Goal: Check status: Check status

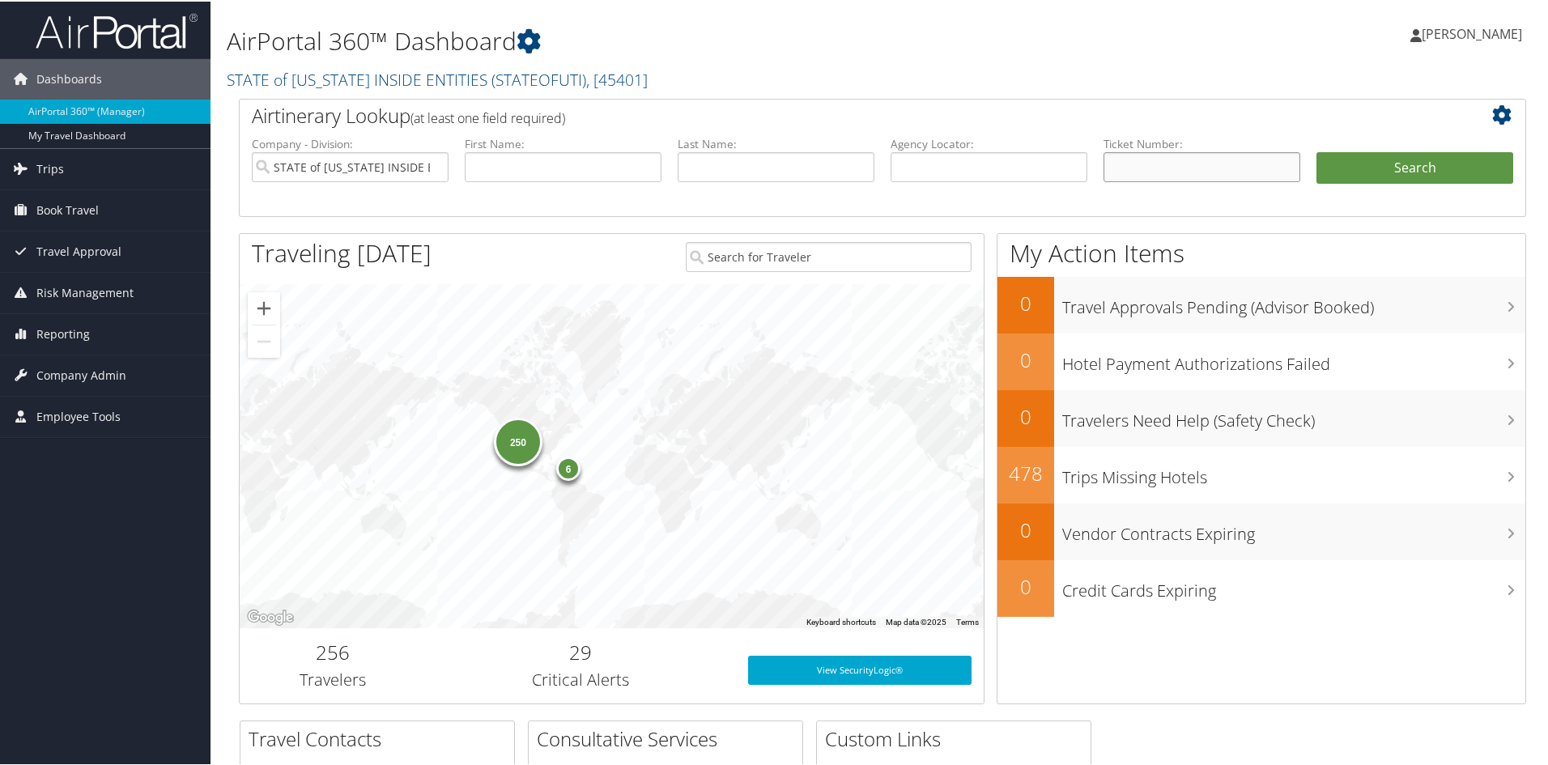
click at [1169, 163] on input "text" at bounding box center [1202, 166] width 197 height 30
paste input "8900897709990"
type input "8900897709990"
click at [1408, 173] on button "Search" at bounding box center [1415, 167] width 197 height 32
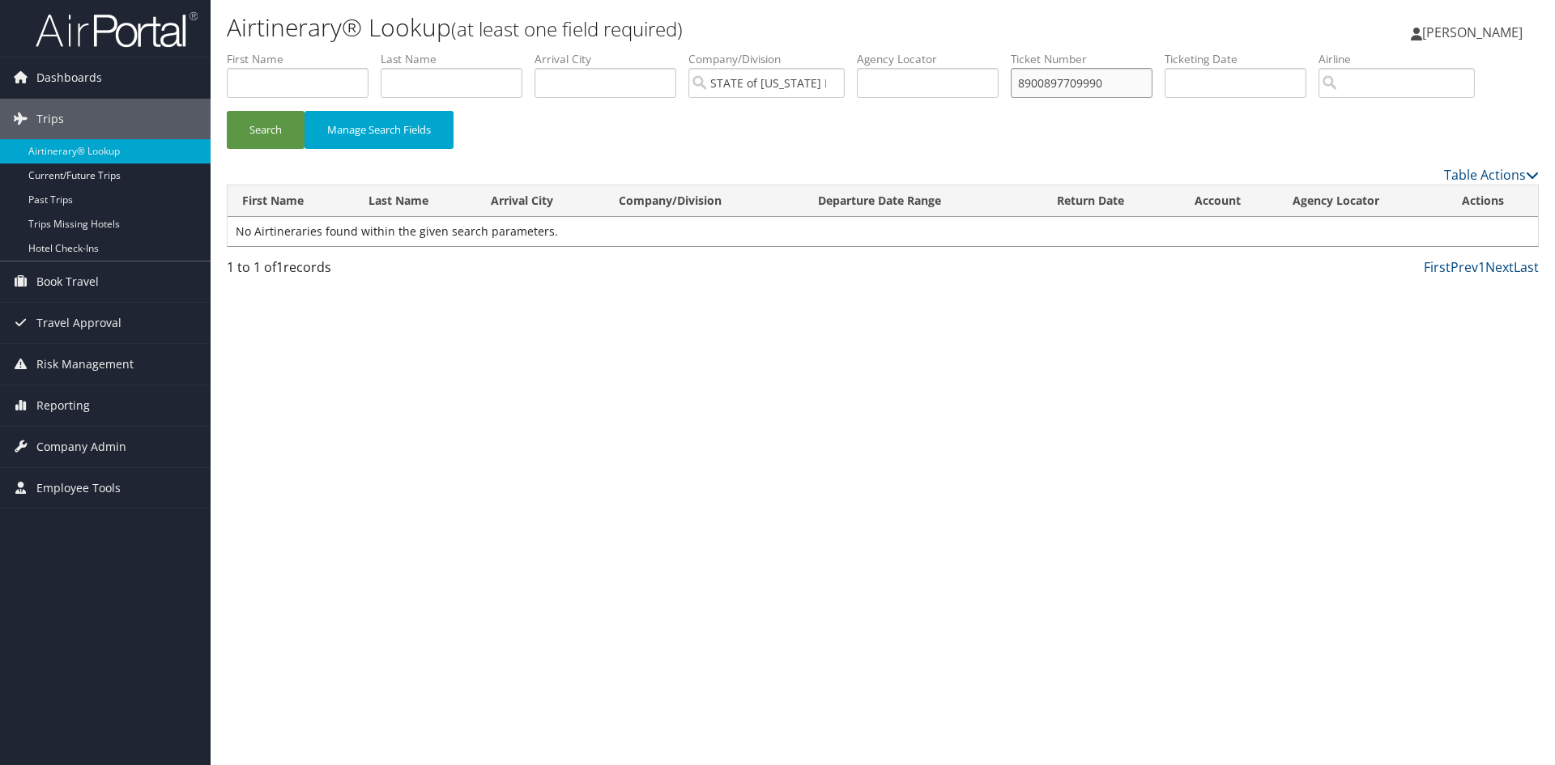
drag, startPoint x: 1082, startPoint y: 86, endPoint x: 990, endPoint y: 87, distance: 92.3
click at [990, 51] on ul "First Name Last Name Departure City Arrival City Company/Division STATE of [US_…" at bounding box center [883, 51] width 1312 height 0
paste input "6"
type input "8900897709996"
click at [227, 111] on button "Search" at bounding box center [266, 130] width 78 height 38
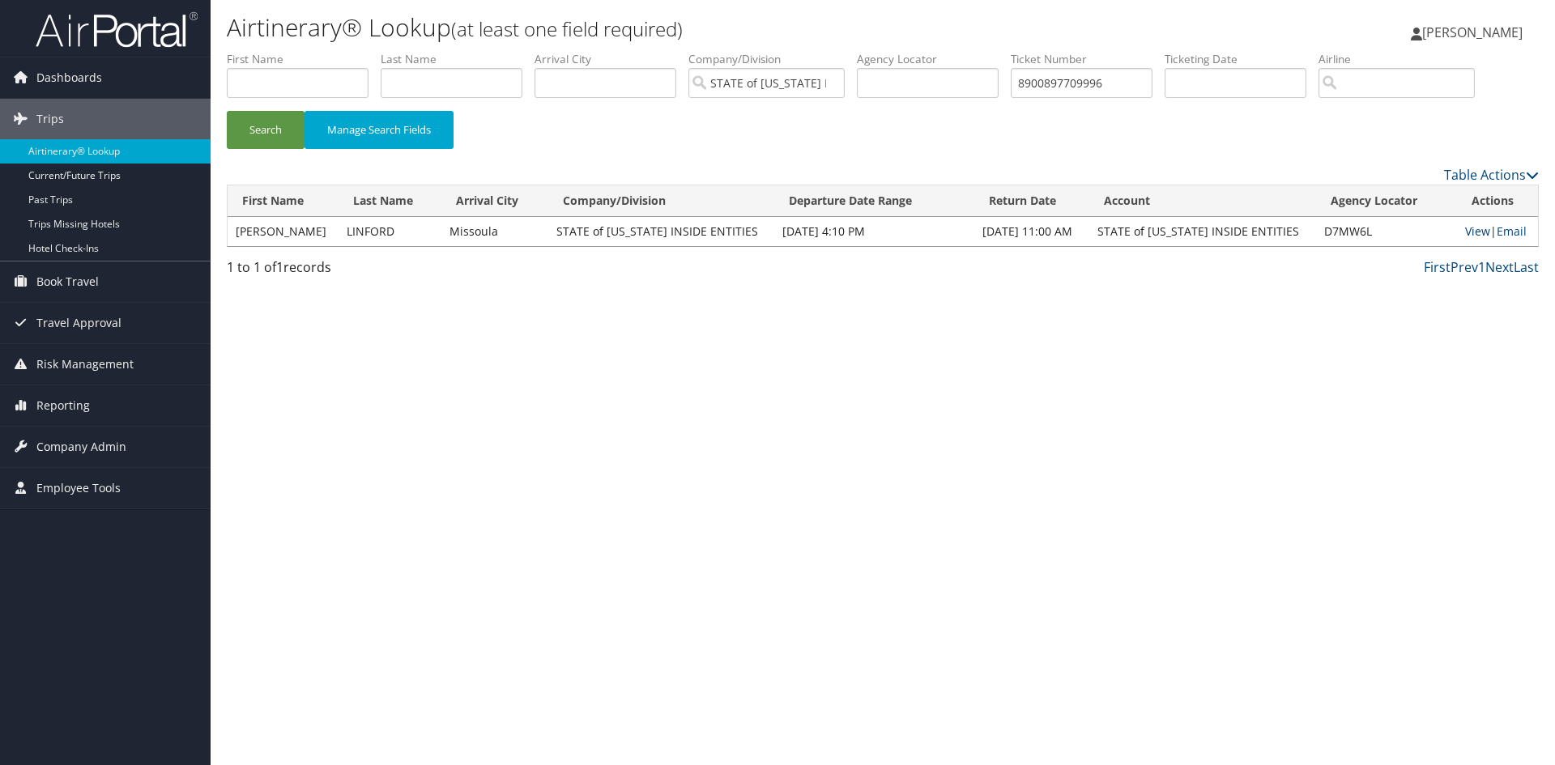
click at [1465, 230] on link "View" at bounding box center [1477, 231] width 25 height 15
drag, startPoint x: 1146, startPoint y: 78, endPoint x: 1014, endPoint y: 78, distance: 132.0
click at [1014, 51] on ul "First Name Last Name Departure City Arrival City Company/Division STATE of UTAH…" at bounding box center [883, 51] width 1312 height 0
click at [971, 79] on input "text" at bounding box center [928, 83] width 142 height 30
paste input "D7MYD5"
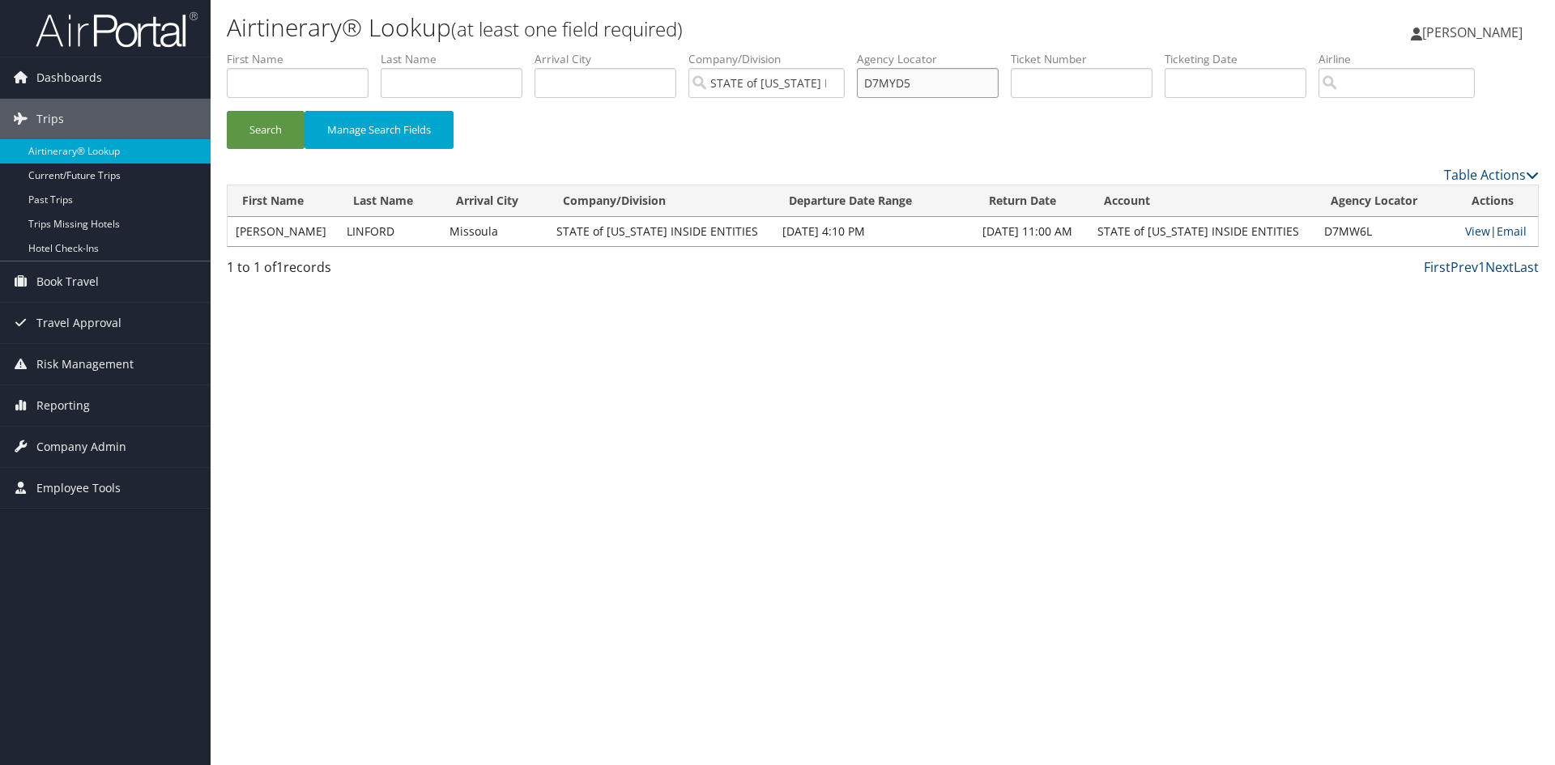
type input "D7MYD5"
click at [227, 111] on button "Search" at bounding box center [266, 130] width 78 height 38
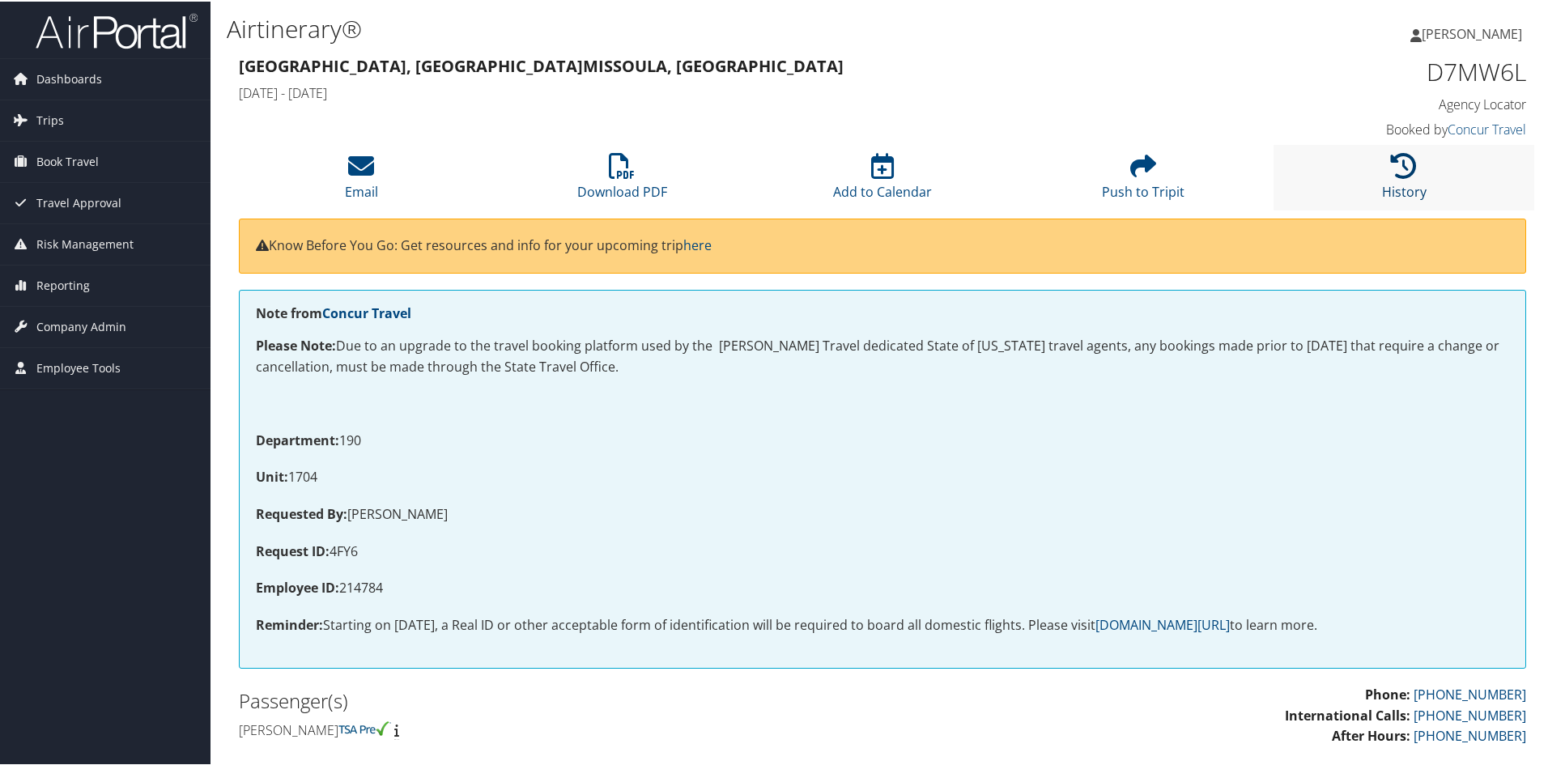
click at [1408, 173] on icon at bounding box center [1404, 164] width 26 height 26
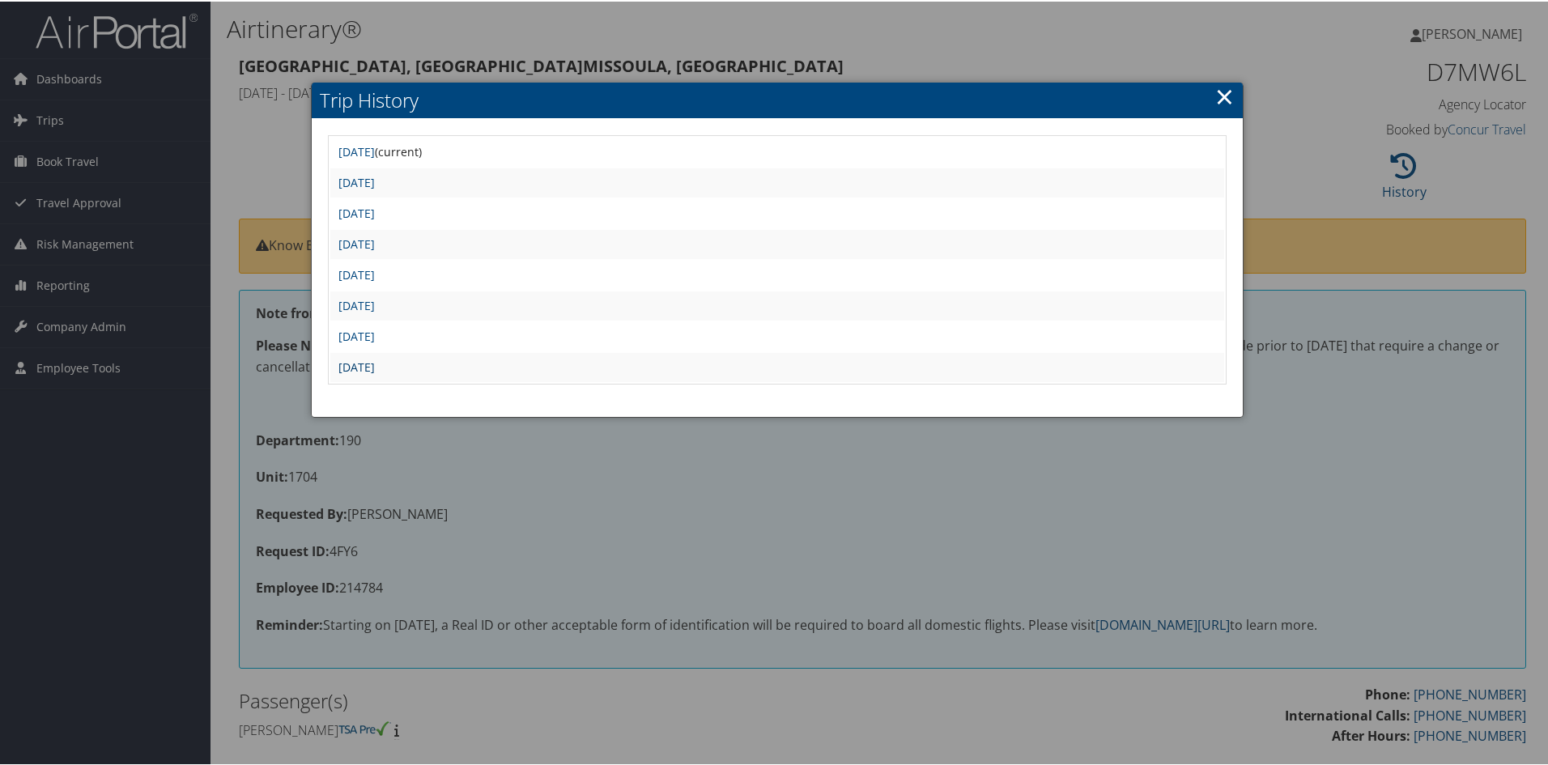
click at [375, 364] on link "Thu Aug 28 06:31:18 MDT 2025" at bounding box center [357, 365] width 36 height 15
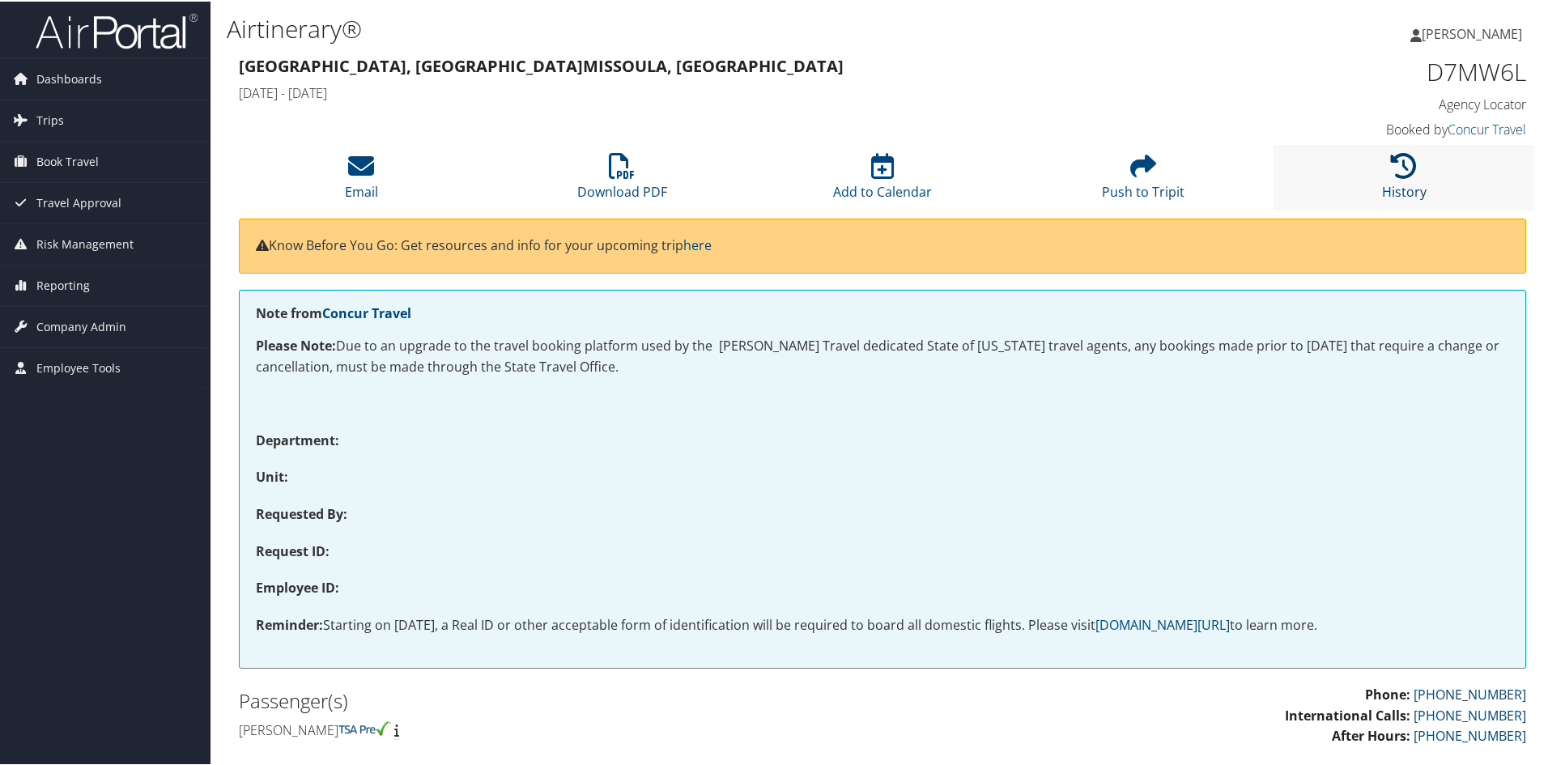
click at [1403, 176] on icon at bounding box center [1404, 164] width 26 height 26
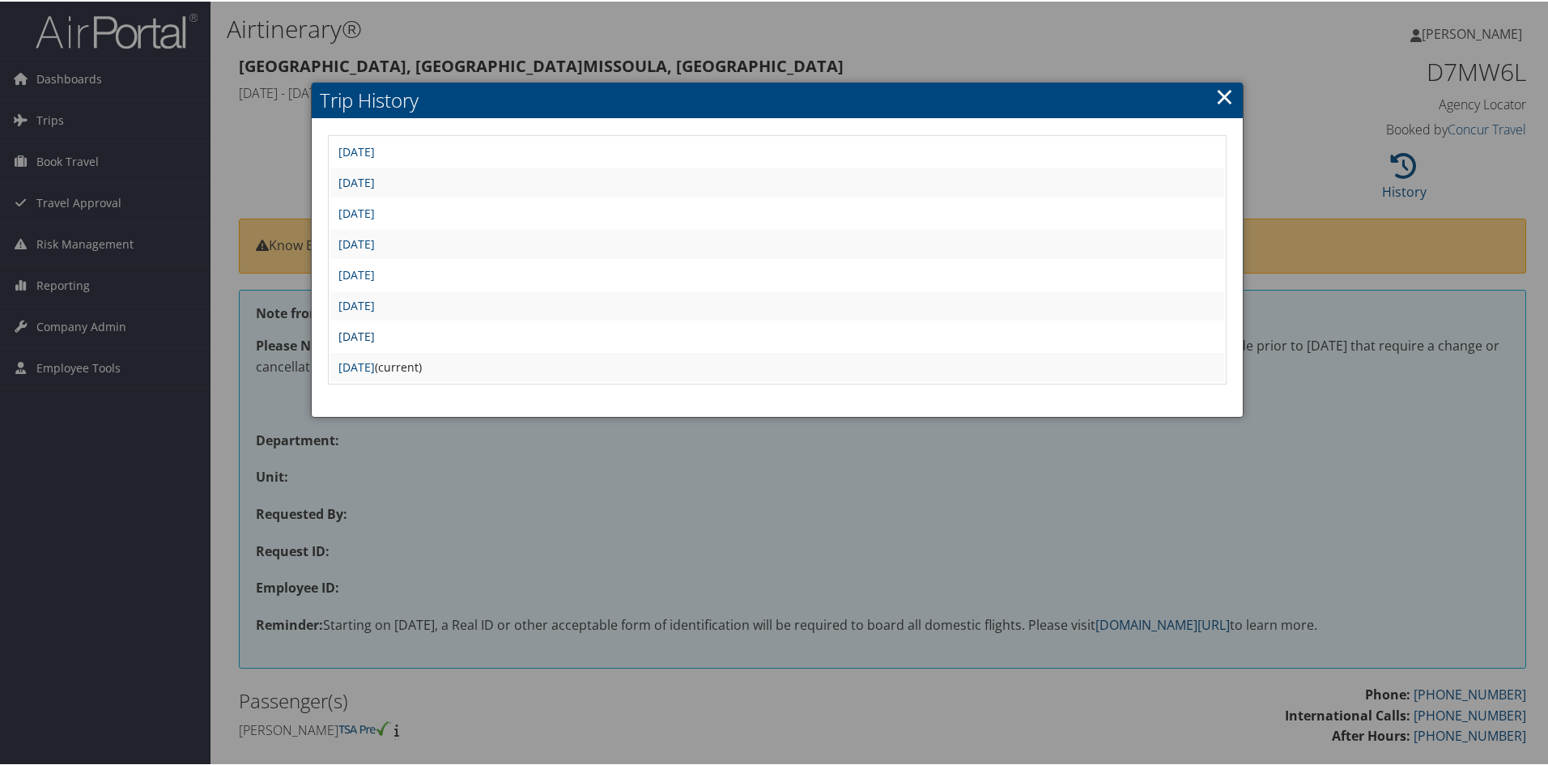
click at [375, 335] on link "Thu Aug 28 06:54:19 MDT 2025" at bounding box center [357, 334] width 36 height 15
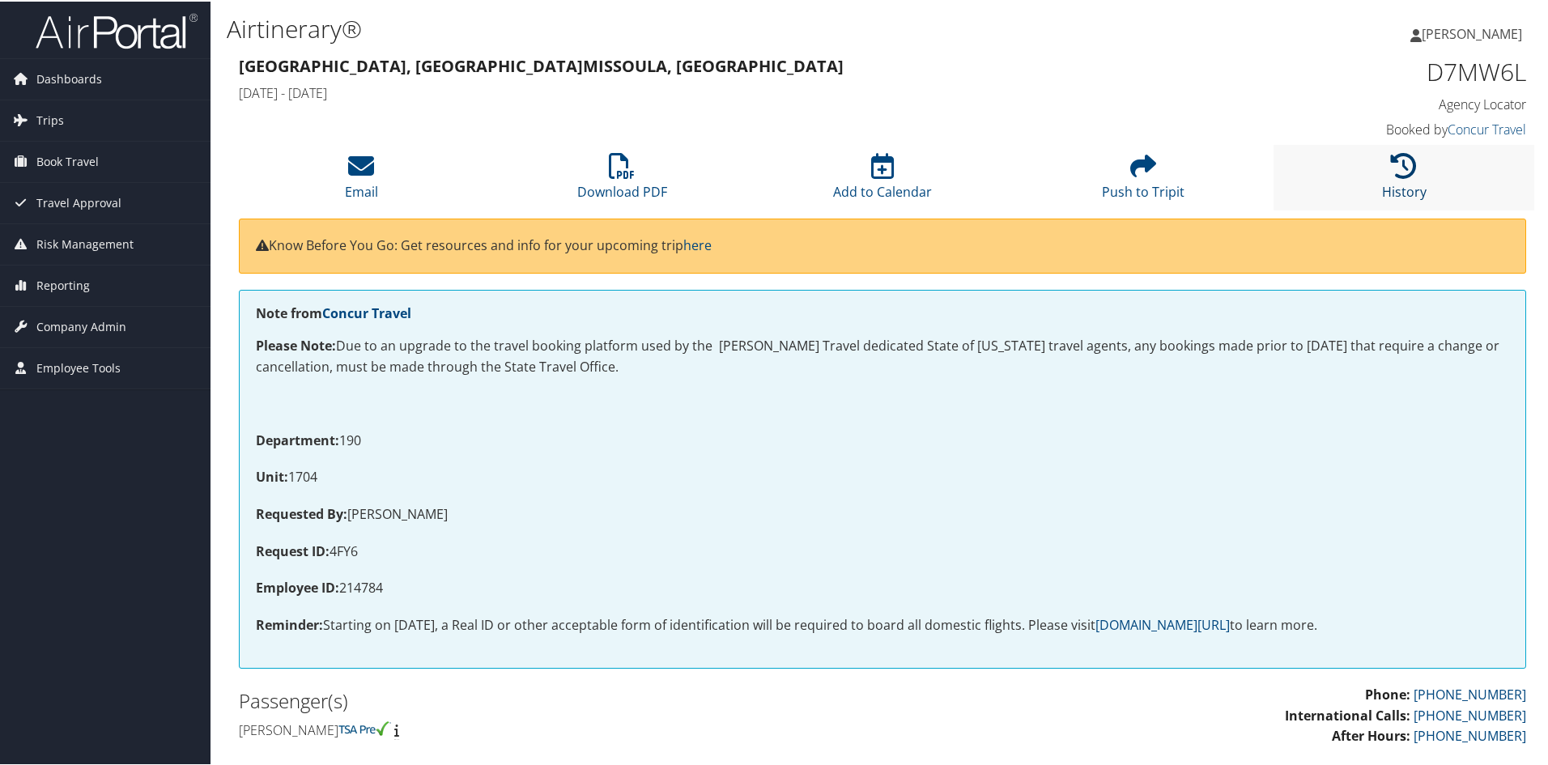
click at [1392, 169] on icon at bounding box center [1404, 164] width 26 height 26
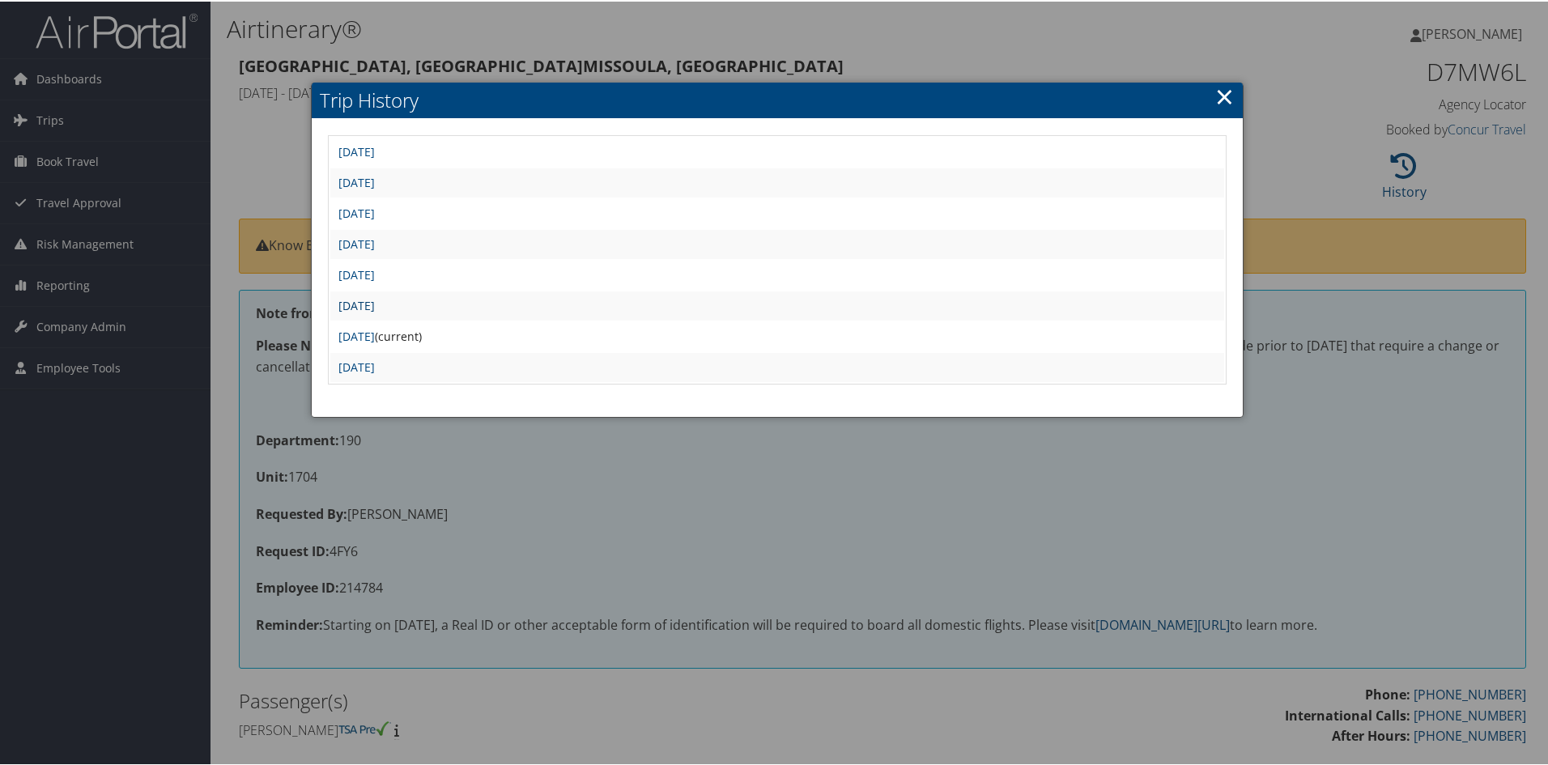
click at [375, 302] on link "Thu Aug 28 07:04:06 MDT 2025" at bounding box center [357, 303] width 36 height 15
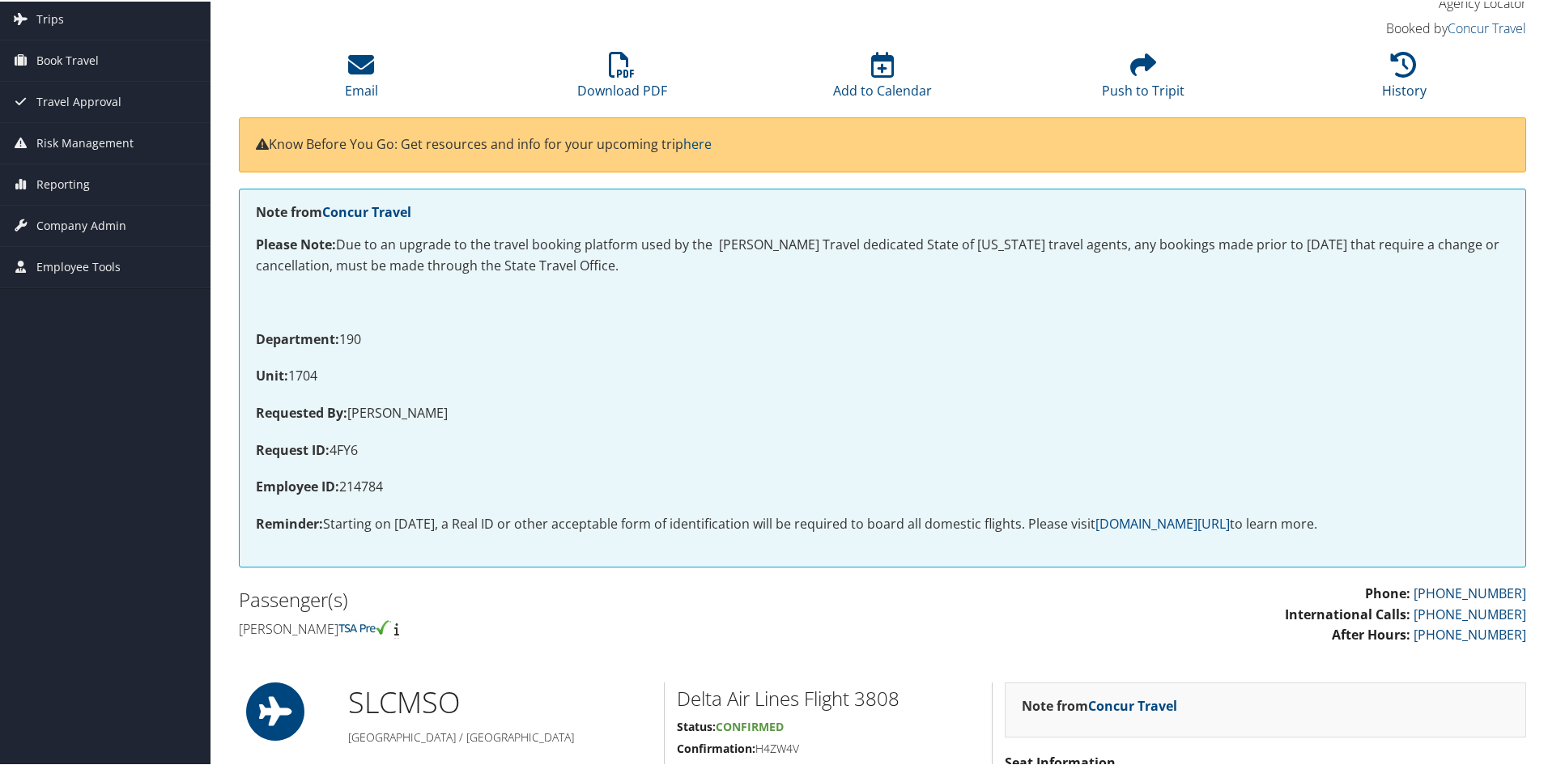
scroll to position [81, 0]
